Goal: Navigation & Orientation: Find specific page/section

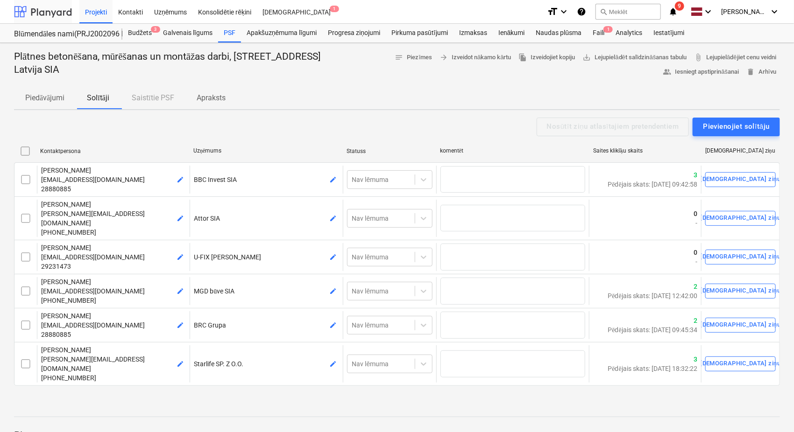
click at [52, 14] on div at bounding box center [43, 11] width 58 height 23
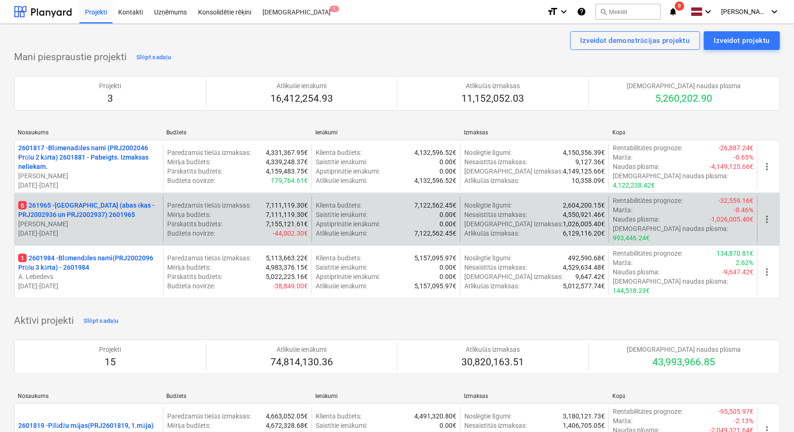
click at [95, 211] on p "6 261965 - [GEOGRAPHIC_DATA] (abas ēkas - PRJ2002936 un PRJ2002937) 2601965" at bounding box center [88, 210] width 141 height 19
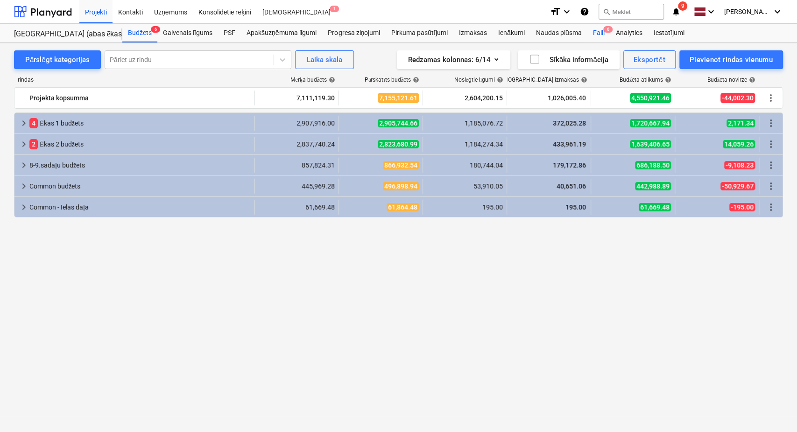
click at [601, 32] on div "Faili 6" at bounding box center [598, 33] width 23 height 19
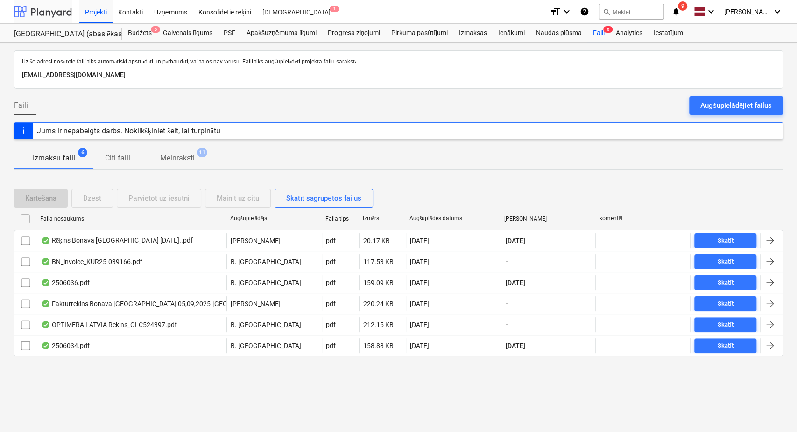
click at [37, 7] on div at bounding box center [43, 11] width 58 height 23
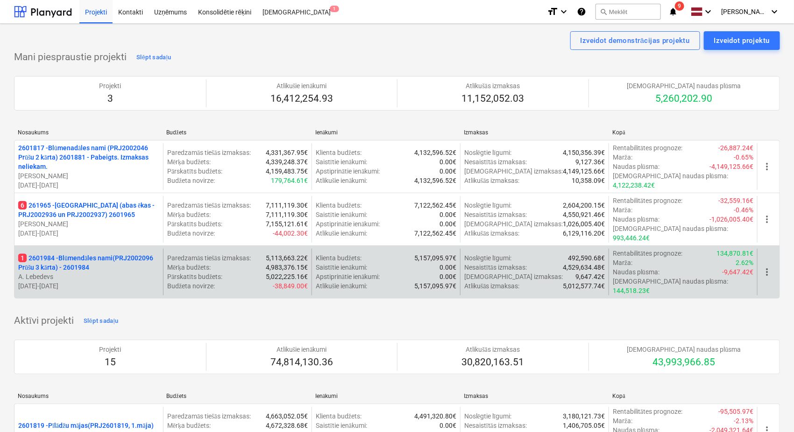
click at [96, 254] on p "1 2601984 - Blūmendāles nami(PRJ2002096 Prūšu 3 kārta) - 2601984" at bounding box center [88, 263] width 141 height 19
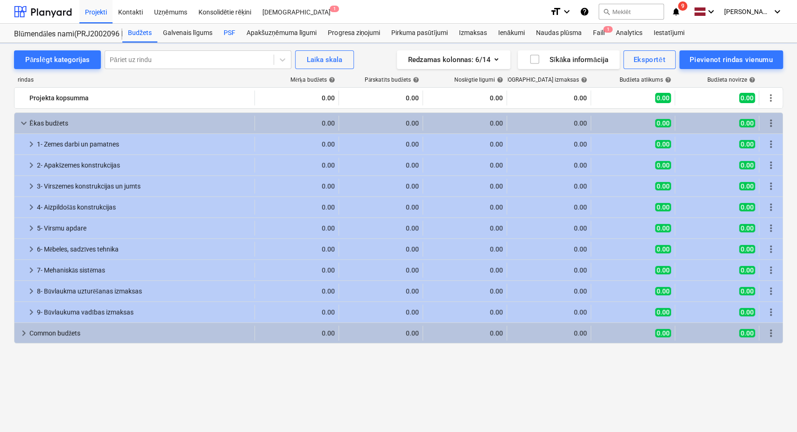
click at [228, 28] on div "PSF" at bounding box center [229, 33] width 23 height 19
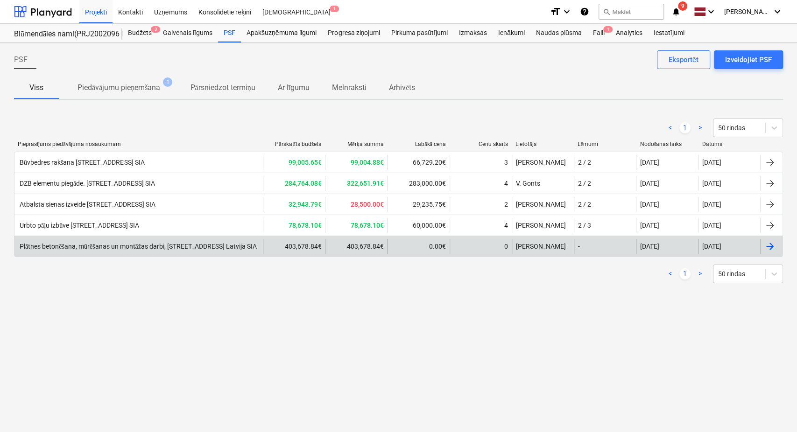
click at [136, 249] on div "Plātnes betonēšana, mūrēšanas un montāžas darbi, [STREET_ADDRESS] Latvija SIA" at bounding box center [137, 247] width 239 height 8
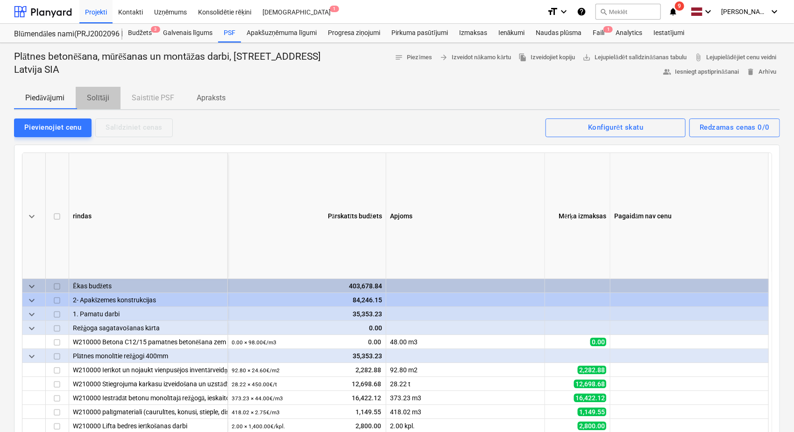
click at [99, 96] on p "Solītāji" at bounding box center [98, 97] width 22 height 11
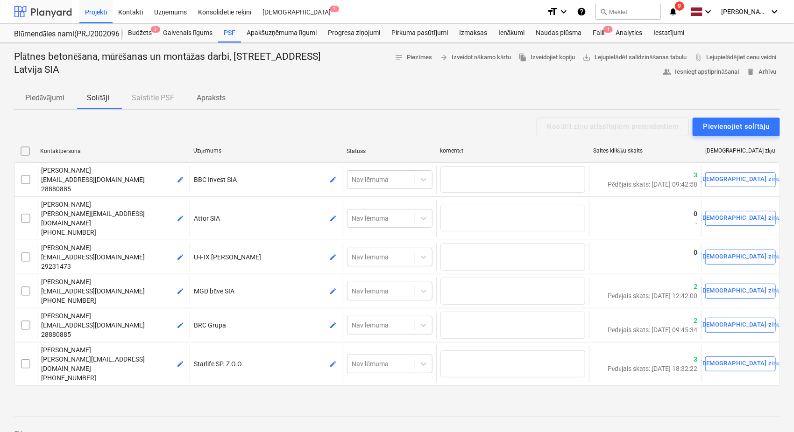
click at [61, 13] on div at bounding box center [43, 11] width 58 height 23
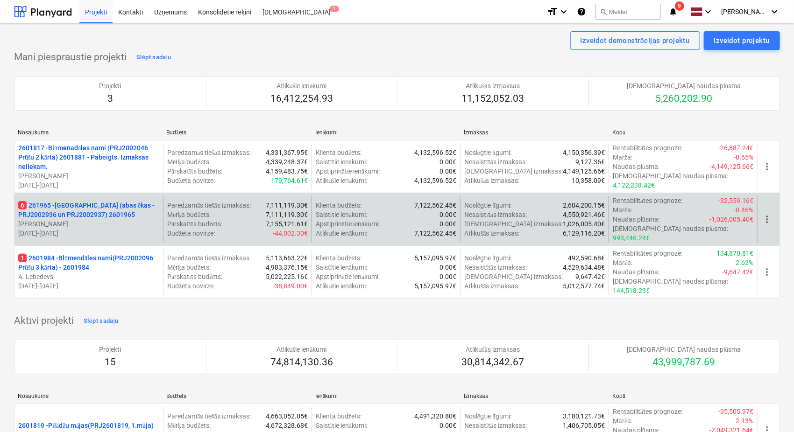
click at [85, 208] on p "6 261965 - [GEOGRAPHIC_DATA] (abas ēkas - PRJ2002936 un PRJ2002937) 2601965" at bounding box center [88, 210] width 141 height 19
